Goal: Task Accomplishment & Management: Complete application form

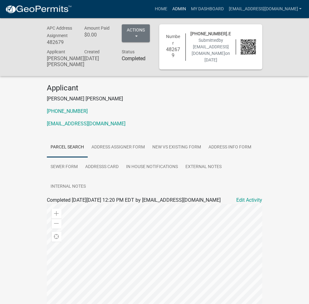
click at [188, 9] on link "Admin" at bounding box center [178, 9] width 19 height 12
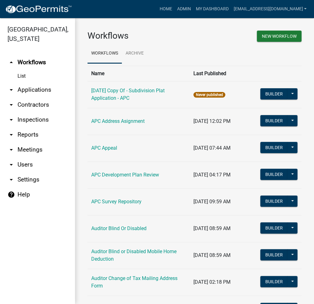
click at [42, 90] on link "arrow_drop_down Applications" at bounding box center [37, 89] width 75 height 15
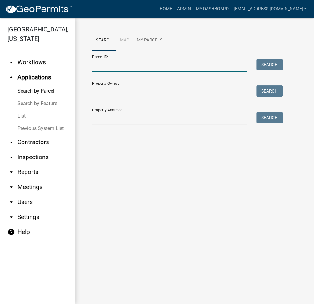
click at [112, 71] on input "Parcel ID:" at bounding box center [169, 65] width 155 height 13
paste input "033-038-001"
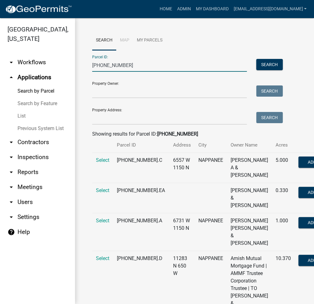
click at [108, 63] on input "033-038-001" at bounding box center [169, 65] width 155 height 13
paste input "19-085-003.AA"
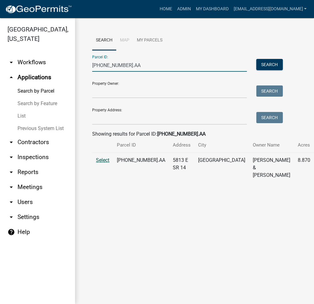
type input "019-085-003.AA"
click at [101, 163] on span "Select" at bounding box center [102, 160] width 13 height 6
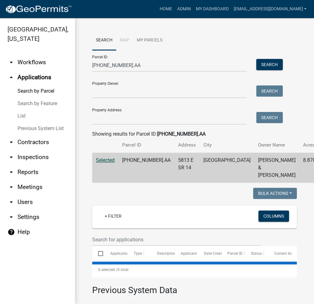
select select "3: 100"
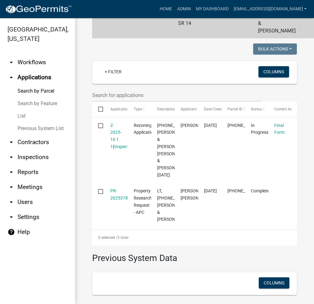
scroll to position [166, 0]
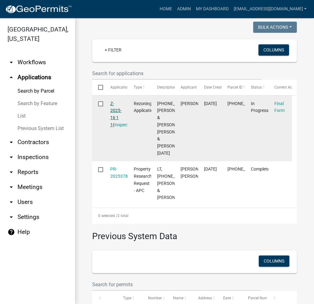
click at [116, 125] on link "Z-2025-16 1 1" at bounding box center [115, 114] width 11 height 26
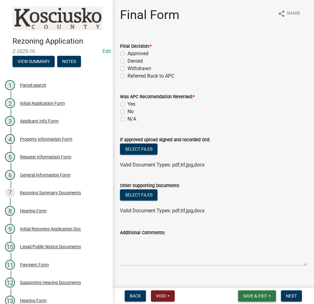
click at [254, 292] on button "Save & Exit" at bounding box center [257, 296] width 38 height 11
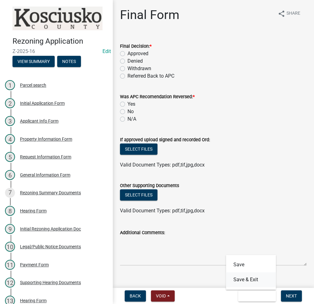
click at [248, 283] on button "Save & Exit" at bounding box center [251, 280] width 50 height 15
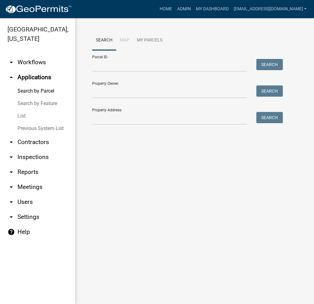
click at [156, 17] on nav "Toggle drawer menu more_horiz Home Admin My Dashboard ltaylor@kcgov.com Admin A…" at bounding box center [157, 9] width 314 height 18
click at [116, 69] on input "Parcel ID:" at bounding box center [169, 65] width 155 height 13
paste input "011-005-004"
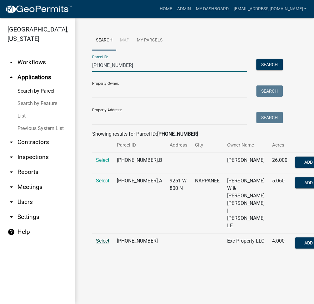
type input "011-005-004"
click at [103, 244] on span "Select" at bounding box center [102, 241] width 13 height 6
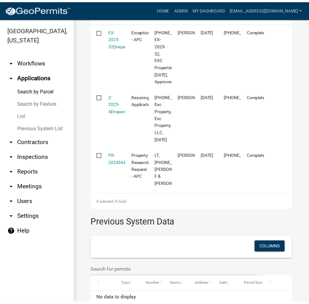
scroll to position [250, 0]
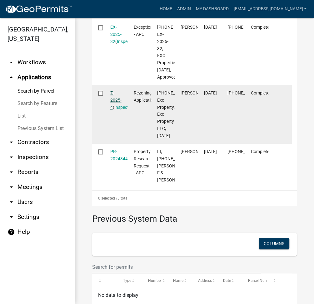
click at [112, 99] on link "Z-2025-4" at bounding box center [115, 100] width 11 height 19
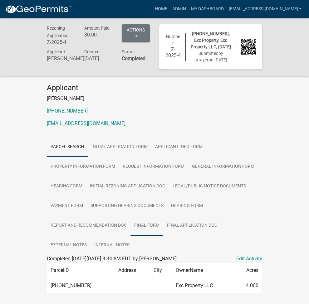
click at [130, 216] on link "Final Form" at bounding box center [146, 226] width 33 height 20
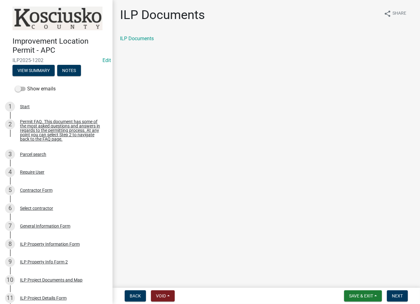
click at [227, 291] on div "Back Void Withdraw Lock Expire Void Save & Exit Save Save & Exit Next" at bounding box center [265, 296] width 297 height 11
click at [402, 292] on button "Next" at bounding box center [396, 296] width 21 height 11
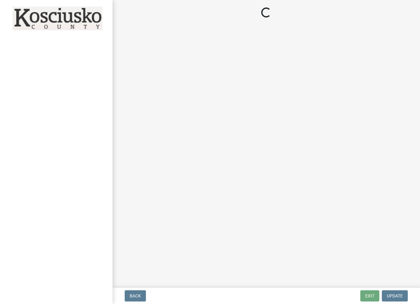
select select "3: 3"
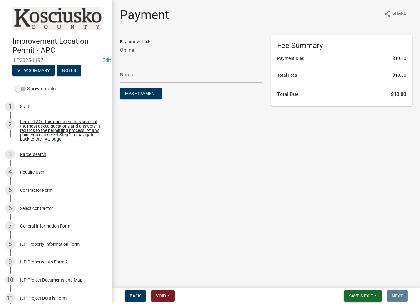
click at [359, 295] on span "Save & Exit" at bounding box center [361, 296] width 24 height 5
click at [354, 285] on button "Save & Exit" at bounding box center [357, 280] width 50 height 15
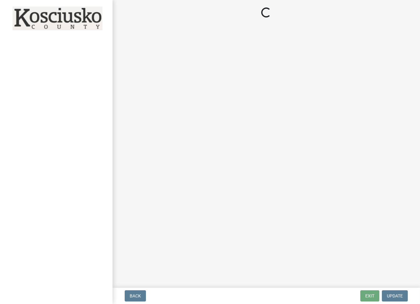
select select "c872cdc8-ca01-49f1-a213-e4b05fa58cd2"
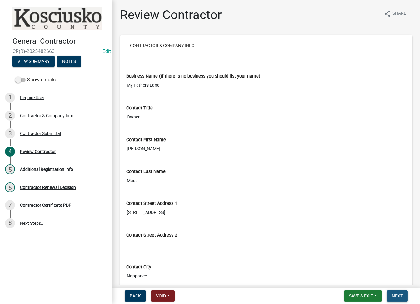
click at [402, 294] on span "Next" at bounding box center [396, 296] width 11 height 5
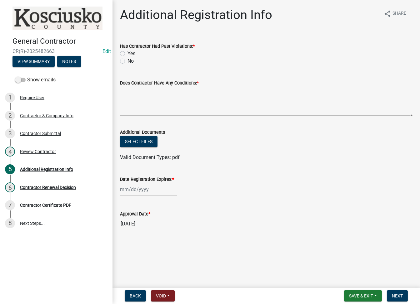
click at [127, 61] on label "No" at bounding box center [130, 60] width 6 height 7
click at [127, 61] on input "No" at bounding box center [129, 59] width 4 height 4
radio input "true"
click at [144, 85] on label "Does Contractor Have Any Conditions: *" at bounding box center [159, 83] width 79 height 4
click at [144, 87] on textarea "Does Contractor Have Any Conditions: *" at bounding box center [266, 101] width 292 height 29
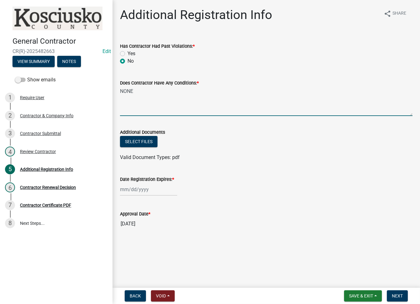
type textarea "NONE"
click at [145, 194] on div at bounding box center [148, 189] width 57 height 13
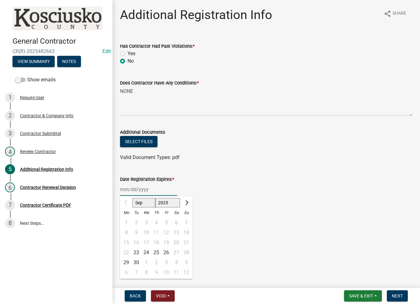
click at [169, 199] on select "2025 2026 2027 2028 2029 2030 2031 2032 2033 2034 2035 2036 2037 2038 2039 2040…" at bounding box center [167, 202] width 25 height 9
click at [155, 198] on select "2025 2026 2027 2028 2029 2030 2031 2032 2033 2034 2035 2036 2037 2038 2039 2040…" at bounding box center [167, 202] width 25 height 9
click at [170, 204] on select "2025 2026 2027 2028 2029 2030 2031 2032 2033 2034 2035 2036 2037 2038 2039 2040…" at bounding box center [167, 202] width 25 height 9
select select "2026"
click at [155, 198] on select "2025 2026 2027 2028 2029 2030 2031 2032 2033 2034 2035 2036 2037 2038 2039 2040…" at bounding box center [167, 202] width 25 height 9
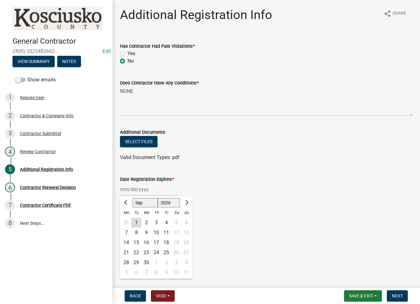
click at [147, 251] on div "23" at bounding box center [146, 253] width 10 height 10
type input "[DATE]"
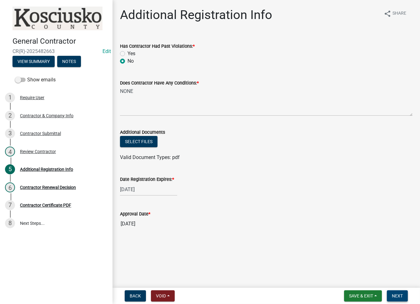
click at [395, 293] on button "Next" at bounding box center [396, 296] width 21 height 11
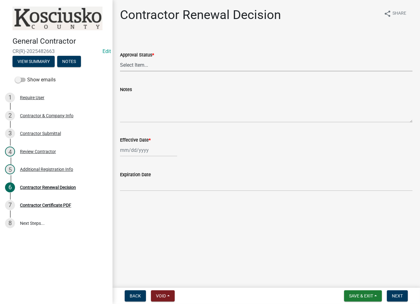
click at [177, 70] on select "Select Item... Approved Denied" at bounding box center [266, 65] width 292 height 13
click at [120, 59] on select "Select Item... Approved Denied" at bounding box center [266, 65] width 292 height 13
select select "30db8998-795d-4bbe-8e49-f1ade8865815"
click at [133, 152] on div at bounding box center [148, 150] width 57 height 13
select select "9"
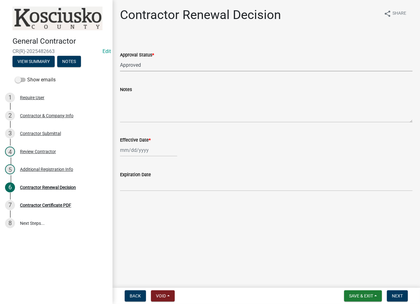
select select "2025"
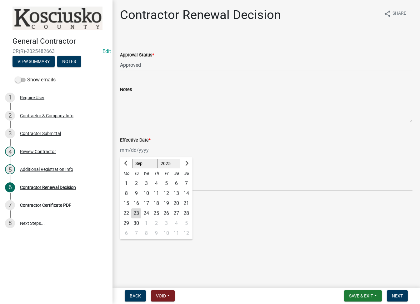
click at [141, 215] on div "23" at bounding box center [136, 214] width 10 height 10
type input "[DATE]"
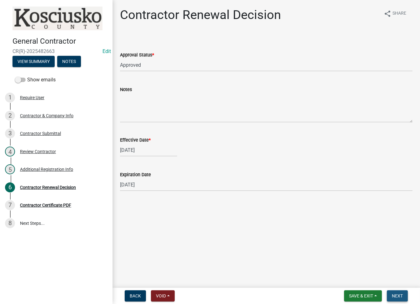
click at [395, 293] on button "Next" at bounding box center [396, 296] width 21 height 11
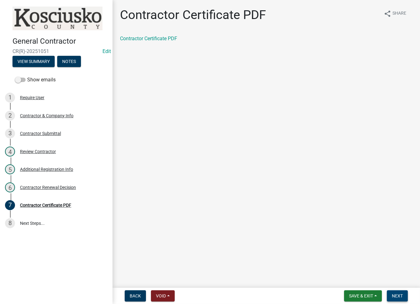
click at [399, 294] on span "Next" at bounding box center [396, 296] width 11 height 5
